Goal: Navigation & Orientation: Find specific page/section

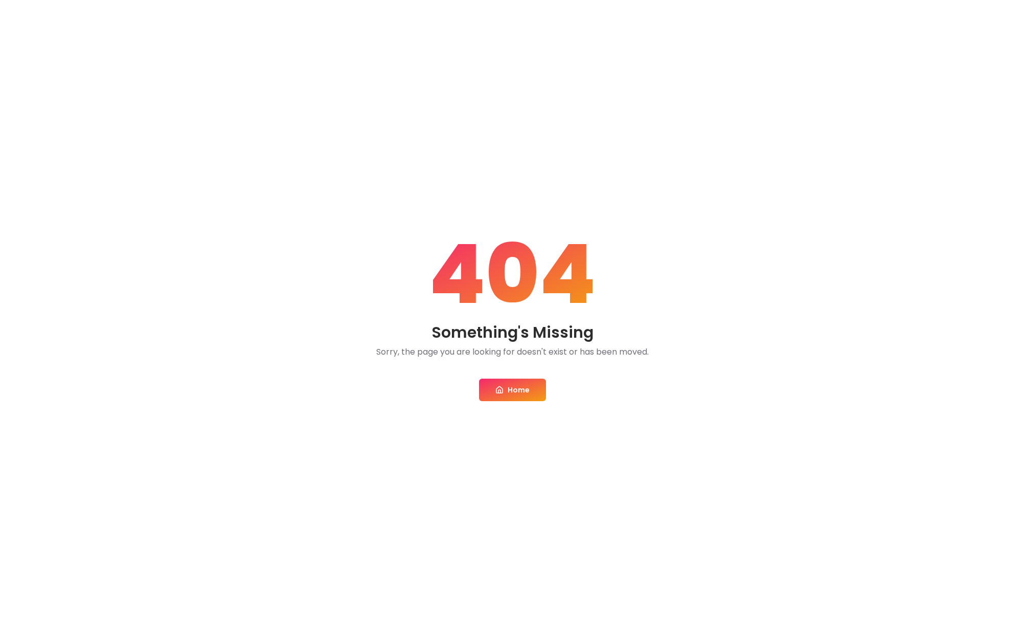
click at [522, 393] on link "Home" at bounding box center [512, 389] width 67 height 23
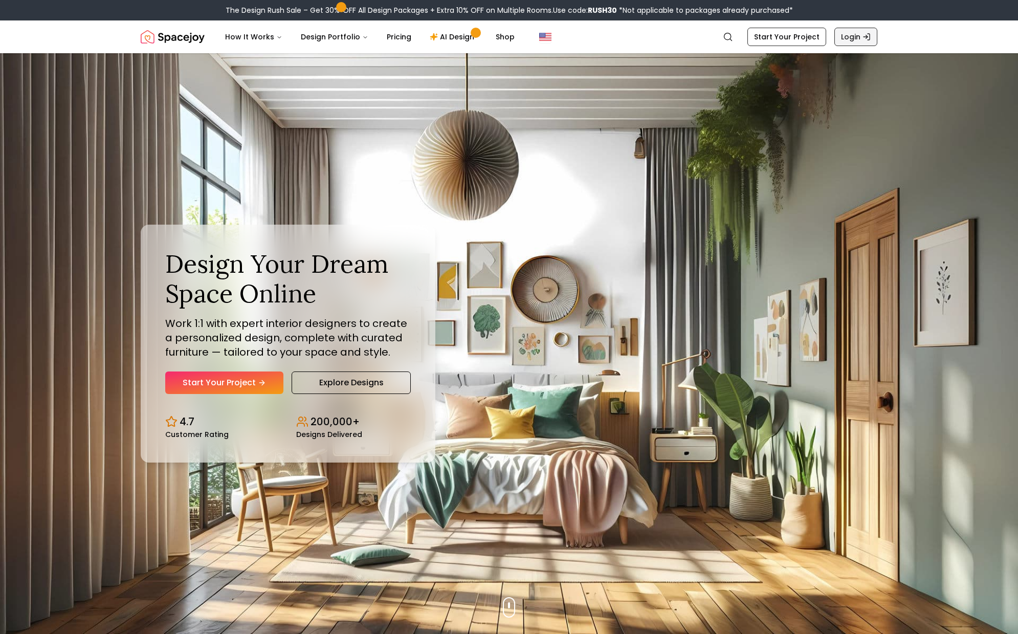
click at [860, 36] on link "Login" at bounding box center [855, 37] width 43 height 18
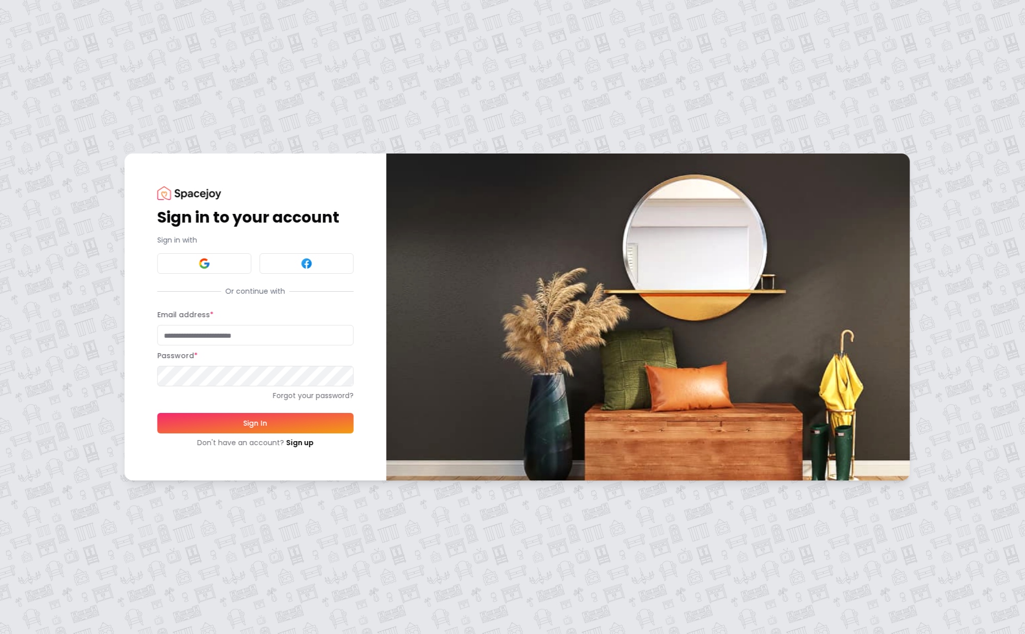
type input "**********"
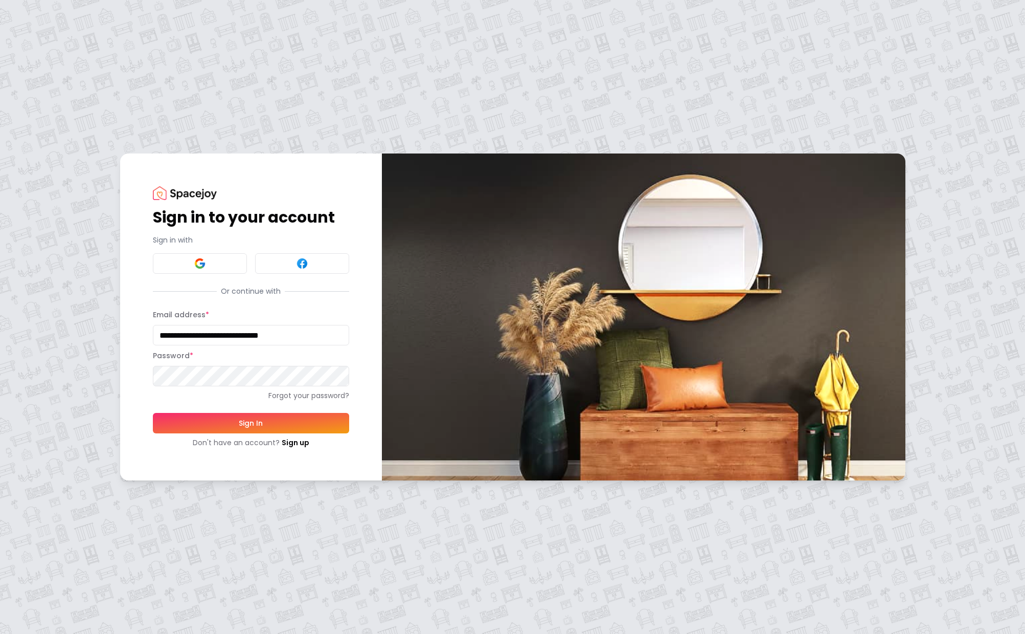
click at [261, 426] on button "Sign In" at bounding box center [251, 423] width 196 height 20
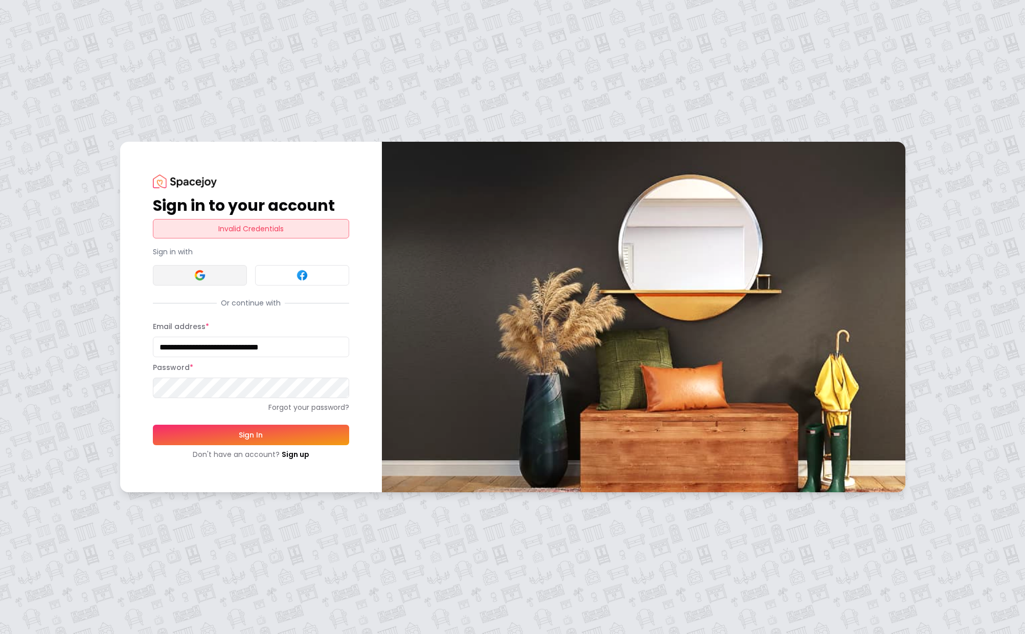
click at [207, 276] on button at bounding box center [200, 275] width 94 height 20
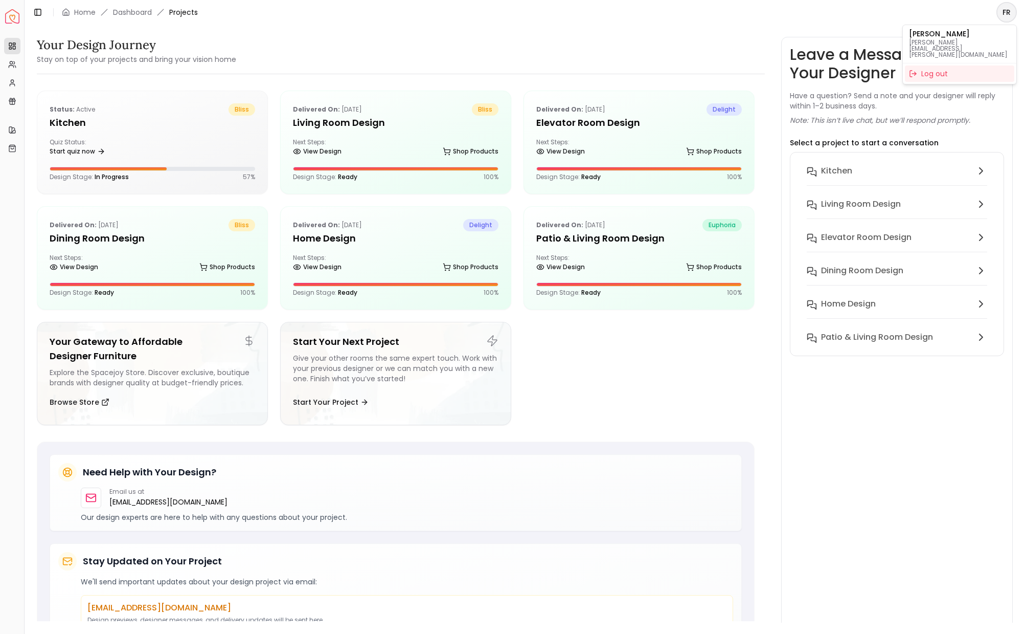
click at [1007, 15] on html "Spacejoy Dashboard Overview Projects My Referrals My Profile Gift Card Balance …" at bounding box center [512, 317] width 1025 height 634
click at [1006, 12] on html "Spacejoy Dashboard Overview Projects My Referrals My Profile Gift Card Balance …" at bounding box center [512, 317] width 1025 height 634
click at [1004, 13] on html "Spacejoy Dashboard Overview Projects My Referrals My Profile Gift Card Balance …" at bounding box center [512, 317] width 1025 height 634
click at [919, 37] on p "[PERSON_NAME]" at bounding box center [959, 33] width 101 height 7
click at [136, 11] on html "Spacejoy Dashboard Overview Projects My Referrals My Profile Gift Card Balance …" at bounding box center [512, 317] width 1025 height 634
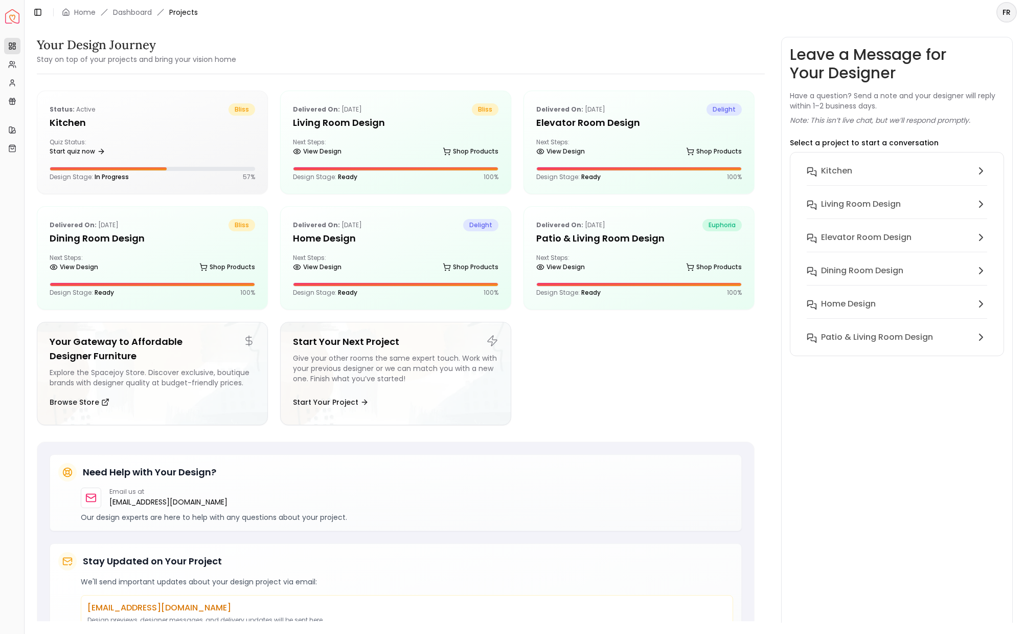
click at [136, 11] on link "Dashboard" at bounding box center [132, 12] width 39 height 10
click at [73, 11] on div "Home" at bounding box center [79, 12] width 34 height 10
click at [689, 34] on div "Your Design Journey Stay on top of your projects and bring your vision home Sta…" at bounding box center [525, 324] width 1001 height 598
click at [999, 10] on html "Spacejoy Dashboard Overview Projects My Referrals My Profile Gift Card Balance …" at bounding box center [512, 317] width 1025 height 634
click at [1010, 14] on html "Spacejoy Dashboard Overview Projects My Referrals My Profile Gift Card Balance …" at bounding box center [512, 317] width 1025 height 634
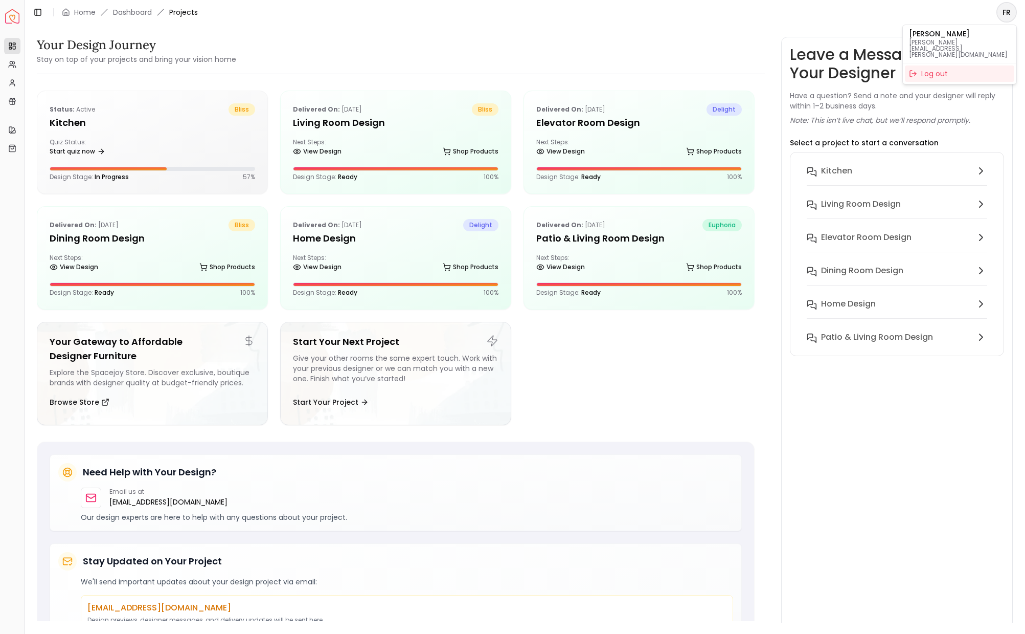
click at [693, 29] on html "Spacejoy Dashboard Overview Projects My Referrals My Profile Gift Card Balance …" at bounding box center [512, 317] width 1025 height 634
click at [83, 13] on link "Home" at bounding box center [84, 12] width 21 height 10
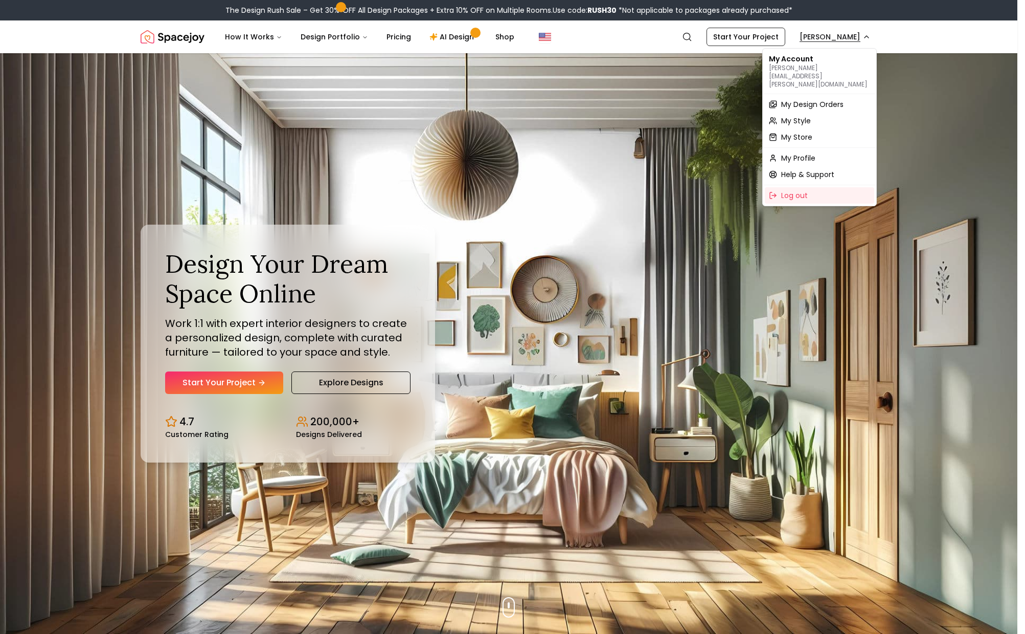
click at [801, 132] on span "My Store" at bounding box center [796, 137] width 31 height 10
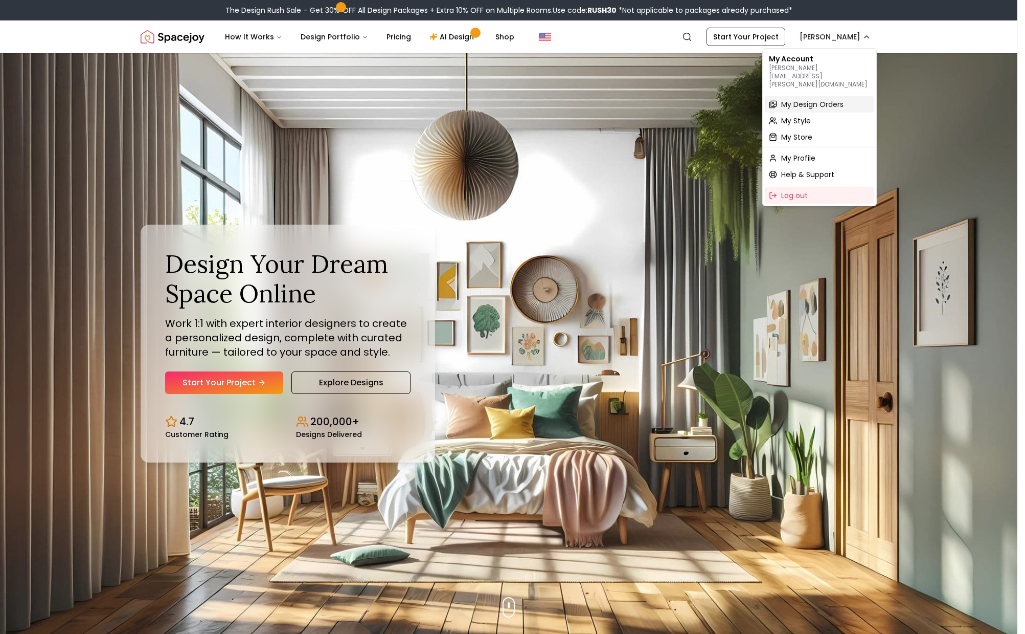
click at [821, 99] on span "My Design Orders" at bounding box center [812, 104] width 62 height 10
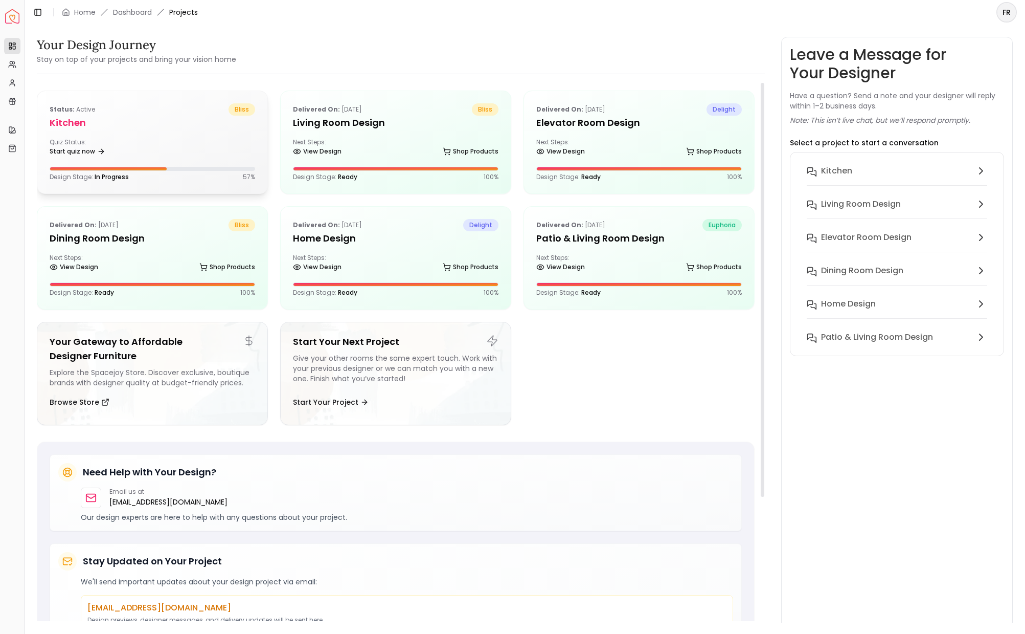
click at [72, 116] on h5 "Kitchen" at bounding box center [153, 123] width 206 height 14
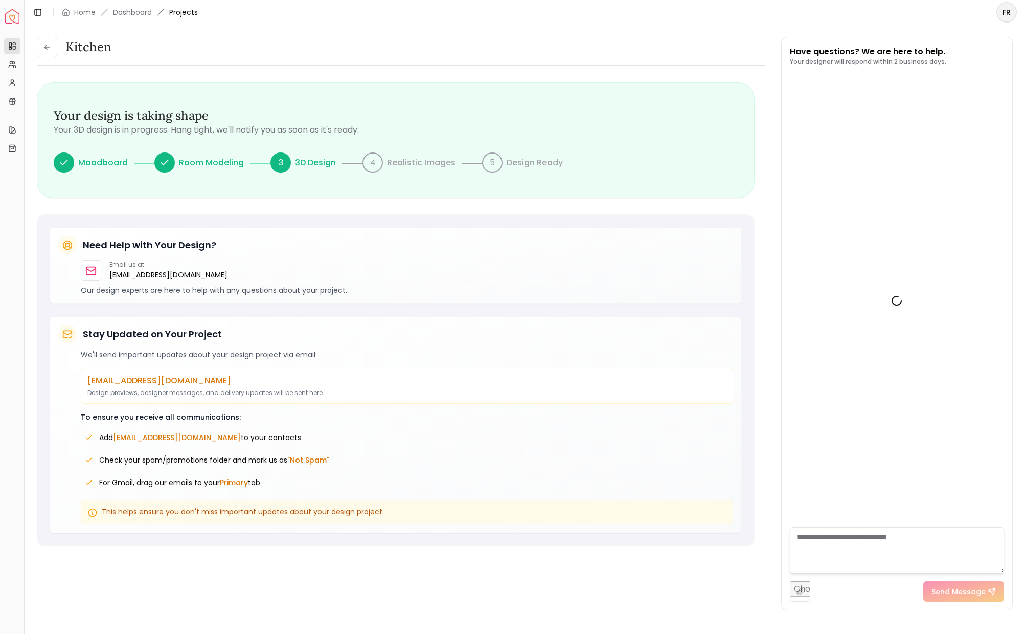
scroll to position [120, 0]
